Goal: Transaction & Acquisition: Purchase product/service

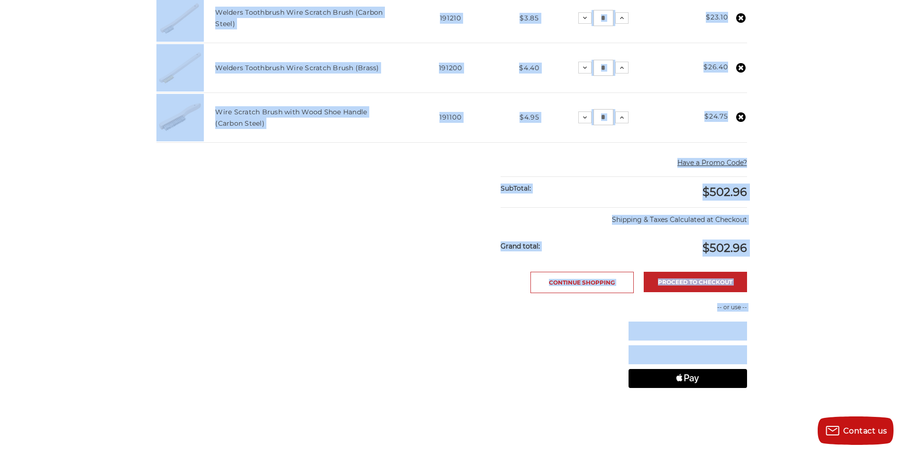
scroll to position [568, 0]
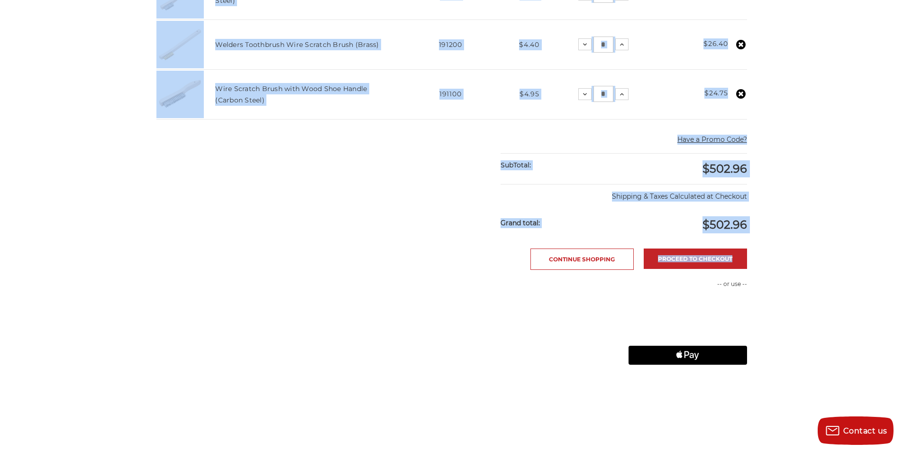
drag, startPoint x: 154, startPoint y: 203, endPoint x: 766, endPoint y: 225, distance: 612.2
click at [766, 225] on div "home your cart Your Cart Congratulations! Your order may qualify for free shipp…" at bounding box center [452, 11] width 670 height 950
click at [808, 163] on div "home your cart Your Cart Congratulations! Your order may qualify for free shipp…" at bounding box center [451, 11] width 903 height 950
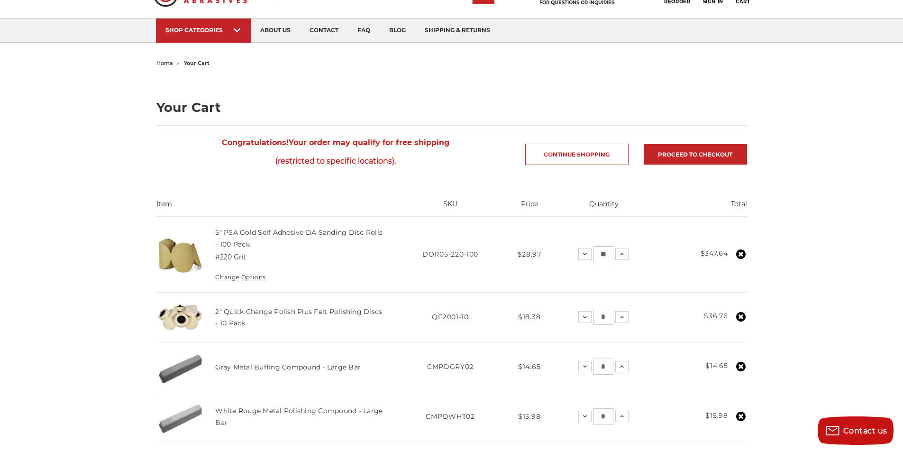
scroll to position [95, 0]
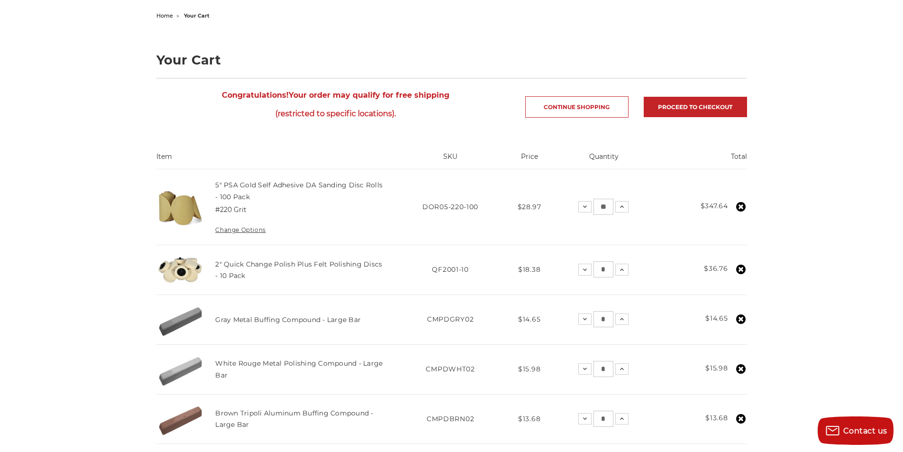
click at [740, 205] on icon at bounding box center [740, 206] width 9 height 9
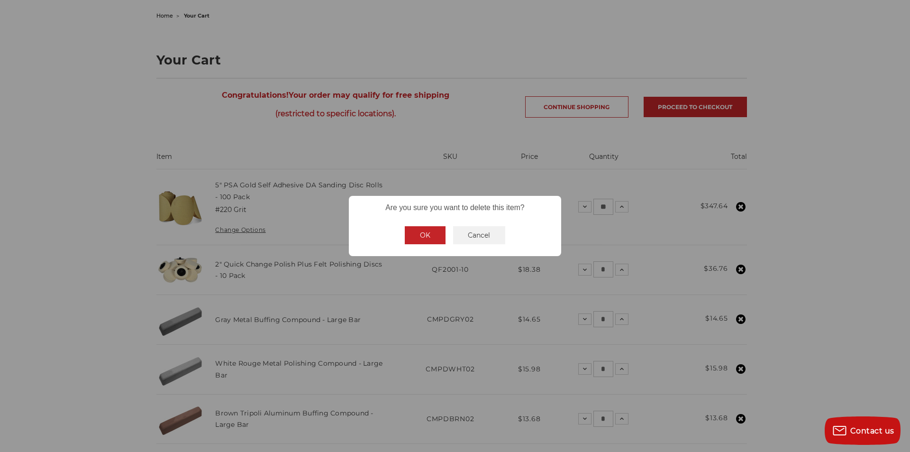
click at [430, 229] on button "OK" at bounding box center [425, 235] width 41 height 18
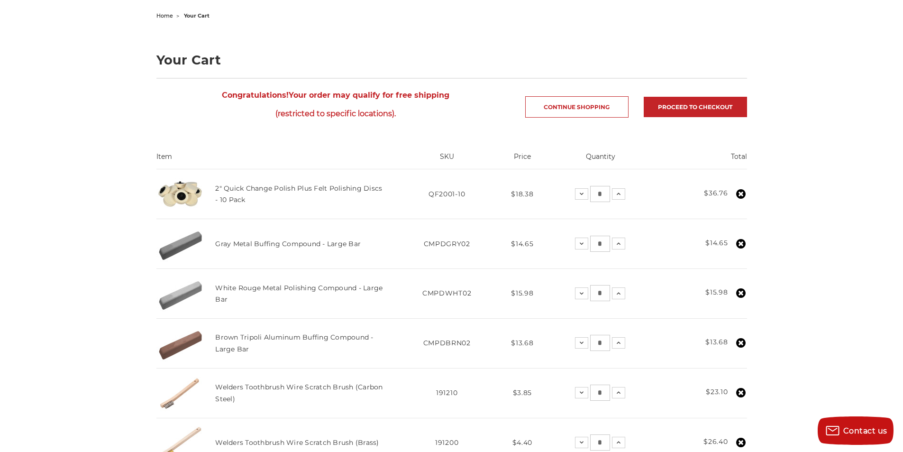
click at [740, 195] on use at bounding box center [740, 193] width 9 height 9
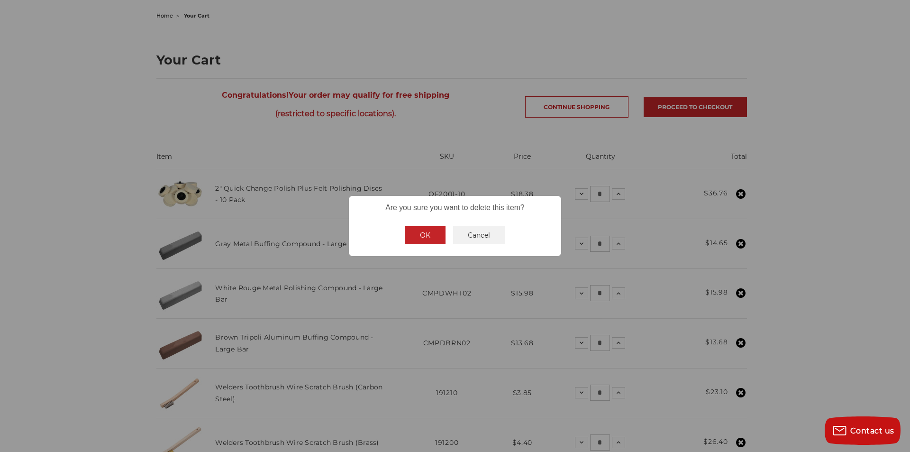
click at [423, 241] on button "OK" at bounding box center [425, 235] width 41 height 18
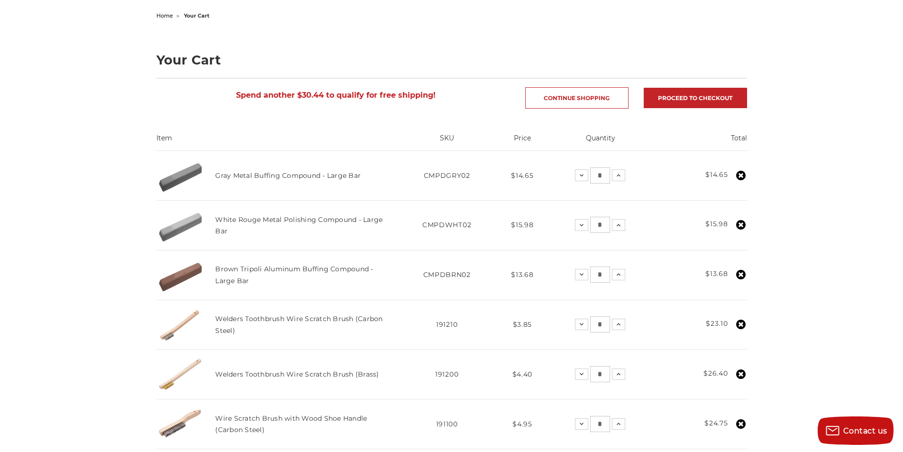
click at [740, 176] on icon at bounding box center [740, 175] width 9 height 9
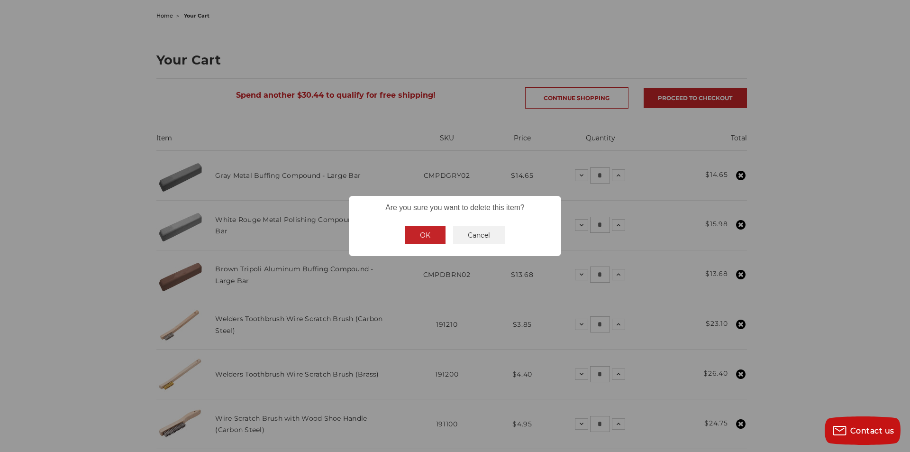
click at [417, 230] on button "OK" at bounding box center [425, 235] width 41 height 18
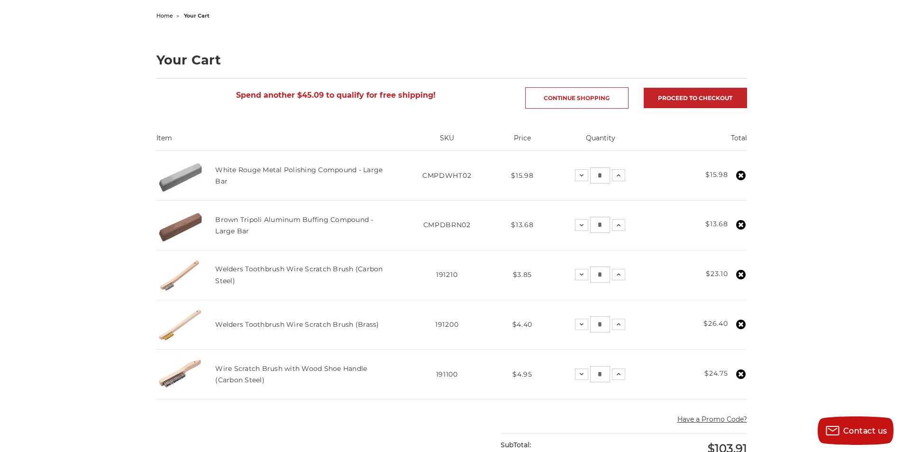
click at [740, 176] on icon at bounding box center [740, 175] width 9 height 9
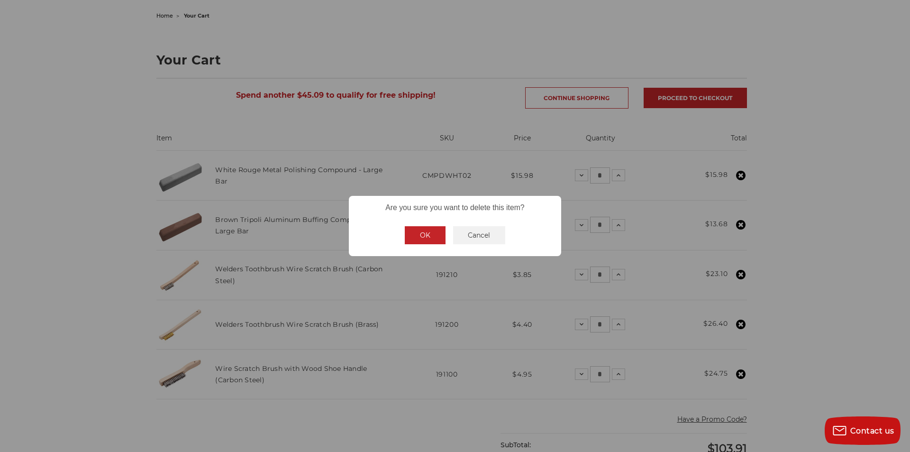
click at [423, 235] on button "OK" at bounding box center [425, 235] width 41 height 18
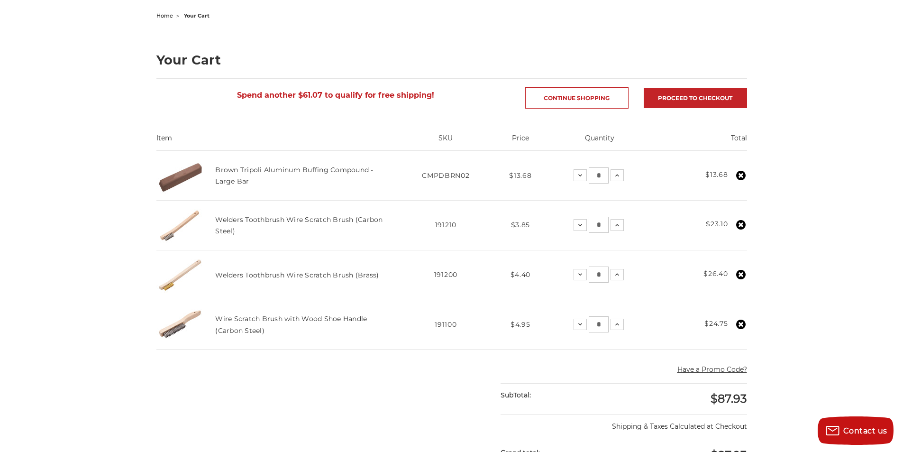
click at [742, 175] on use at bounding box center [740, 175] width 9 height 9
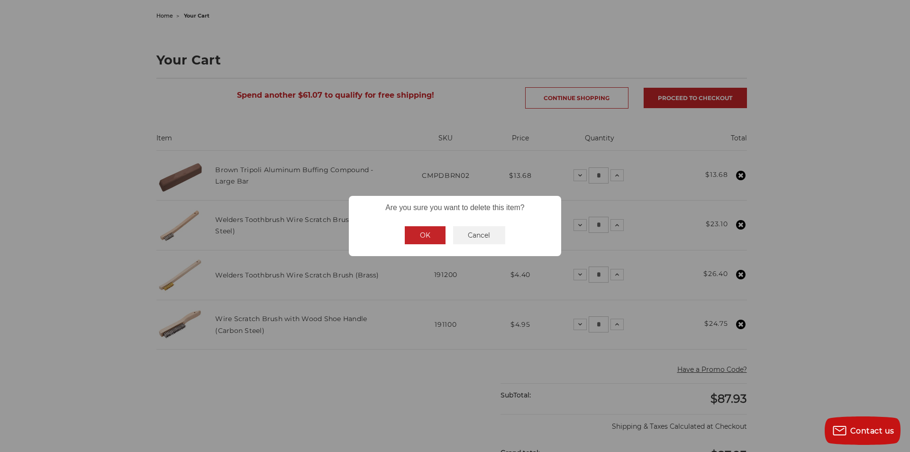
click at [412, 228] on button "OK" at bounding box center [425, 235] width 41 height 18
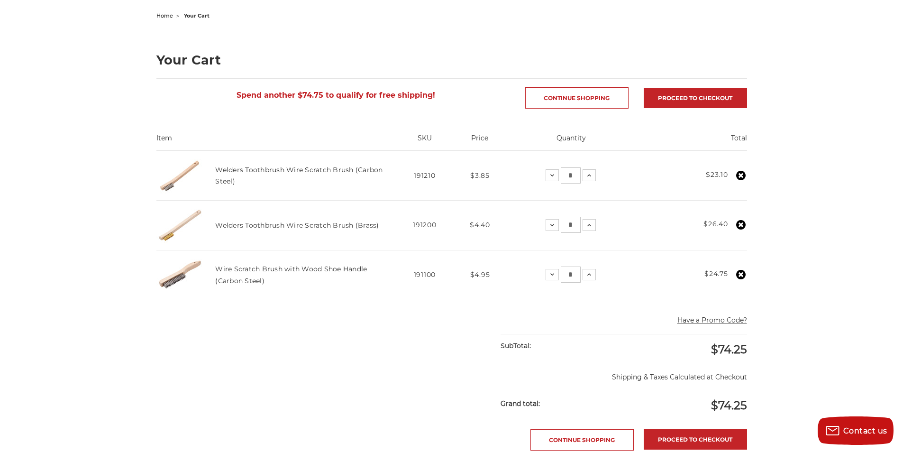
click at [742, 176] on icon at bounding box center [740, 175] width 9 height 9
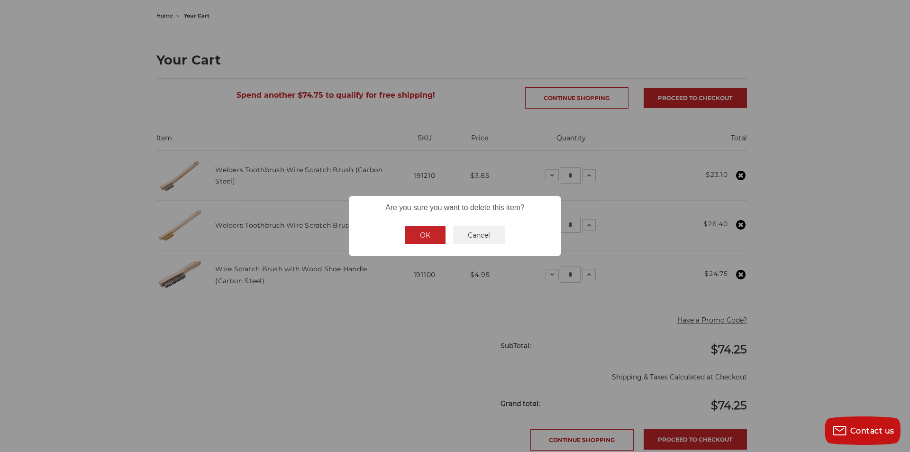
click at [427, 232] on button "OK" at bounding box center [425, 235] width 41 height 18
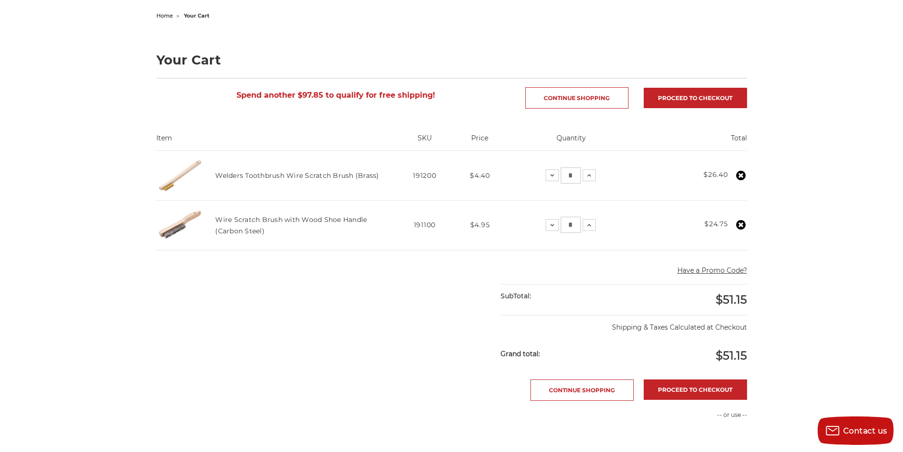
click at [740, 178] on use at bounding box center [740, 175] width 9 height 9
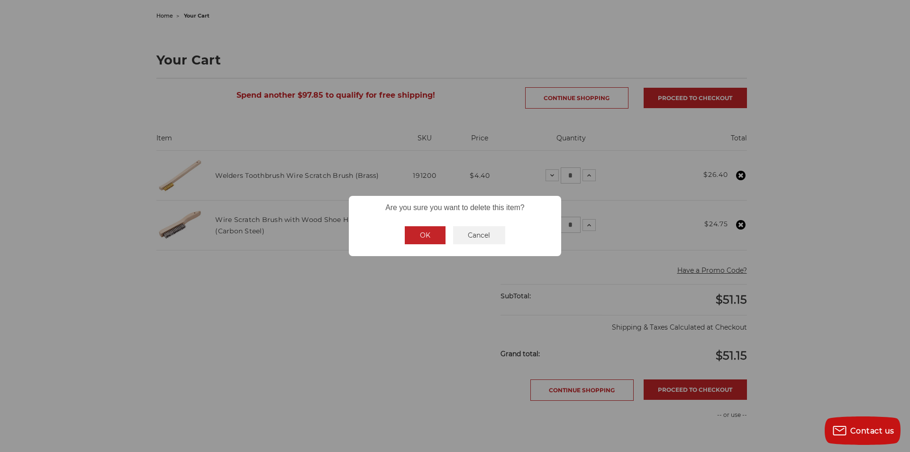
click at [430, 235] on button "OK" at bounding box center [425, 235] width 41 height 18
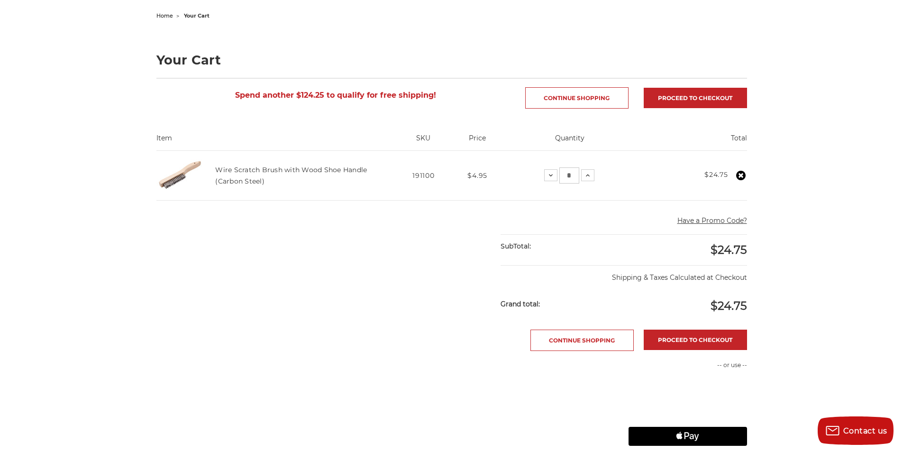
click at [742, 175] on icon at bounding box center [740, 175] width 9 height 9
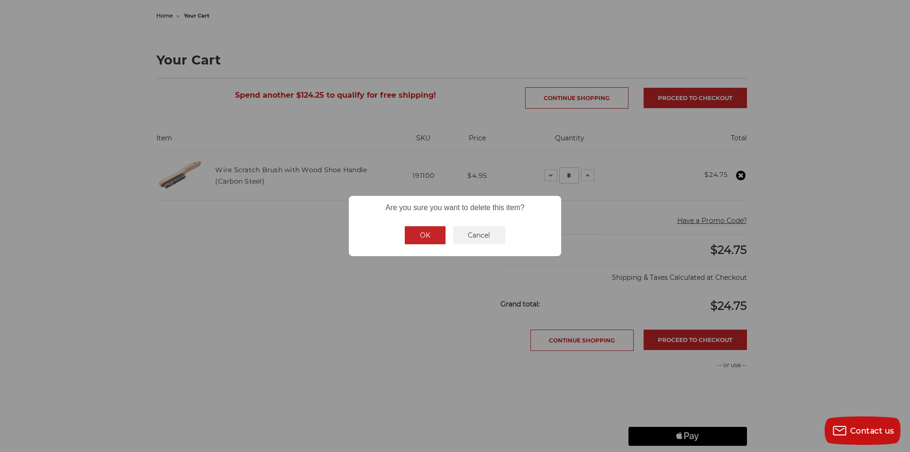
click at [417, 233] on button "OK" at bounding box center [425, 235] width 41 height 18
